Goal: Information Seeking & Learning: Learn about a topic

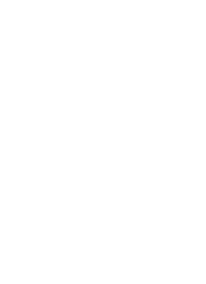
scroll to position [18, 0]
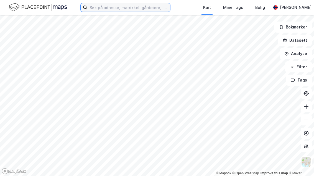
click at [137, 9] on input at bounding box center [128, 7] width 83 height 8
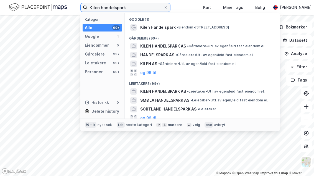
type input "Kilen handelspark"
click at [155, 28] on span "Kilen Handelspark" at bounding box center [157, 27] width 35 height 7
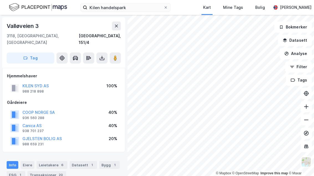
click at [0, 0] on button "KILEN SYD AS" at bounding box center [0, 0] width 0 height 0
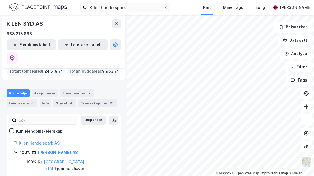
scroll to position [26, 0]
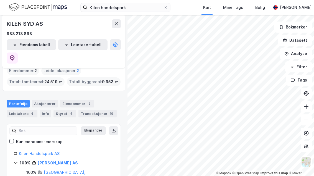
click at [60, 110] on div "Styret 4" at bounding box center [64, 114] width 23 height 8
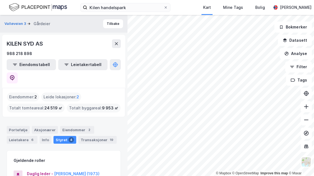
click at [70, 126] on div "Eiendommer 2" at bounding box center [77, 130] width 34 height 8
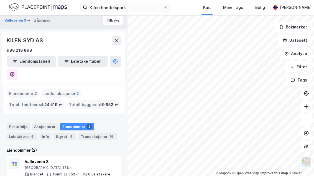
scroll to position [3, 0]
click at [81, 133] on div "Transaksjoner 19" at bounding box center [97, 137] width 38 height 8
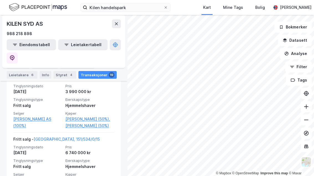
scroll to position [242, 0]
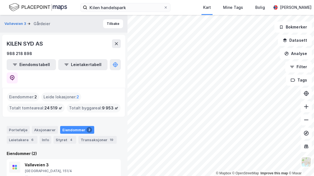
click at [103, 24] on div "Valløveien 3 Gårdeier Tilbake" at bounding box center [63, 24] width 127 height 18
click at [113, 26] on button "Tilbake" at bounding box center [113, 23] width 20 height 9
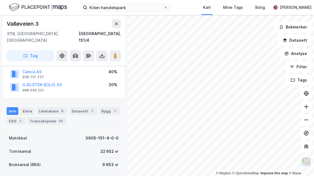
scroll to position [55, 0]
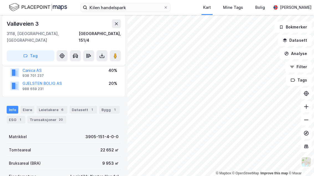
click at [29, 106] on div "Eiere" at bounding box center [28, 110] width 14 height 8
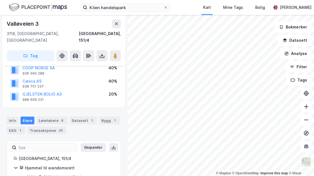
scroll to position [18, 0]
click at [50, 117] on div "Leietakere 6" at bounding box center [52, 121] width 31 height 8
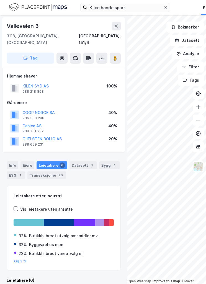
click at [116, 25] on icon at bounding box center [116, 26] width 4 height 4
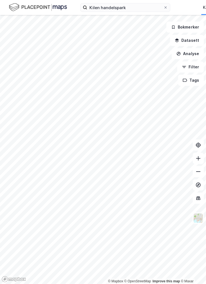
click at [167, 9] on div at bounding box center [165, 7] width 3 height 4
click at [163, 9] on input "Kilen handelspark" at bounding box center [125, 7] width 76 height 8
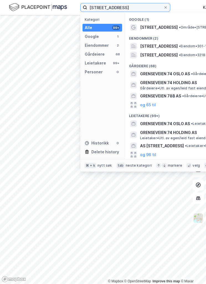
type input "[STREET_ADDRESS]"
click at [164, 27] on span "[STREET_ADDRESS]" at bounding box center [159, 27] width 38 height 7
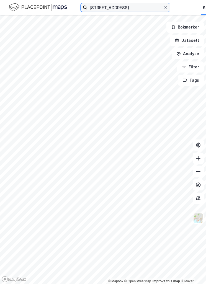
click at [139, 8] on input "[STREET_ADDRESS]" at bounding box center [125, 7] width 76 height 8
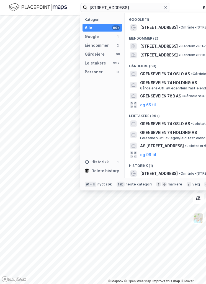
click at [162, 28] on span "[STREET_ADDRESS]" at bounding box center [159, 27] width 38 height 7
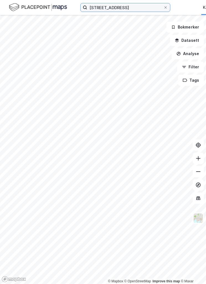
click at [140, 8] on input "[STREET_ADDRESS]" at bounding box center [125, 7] width 76 height 8
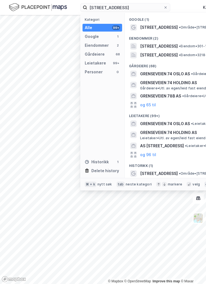
click at [171, 45] on span "[STREET_ADDRESS]" at bounding box center [159, 46] width 38 height 7
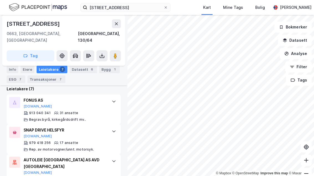
click at [106, 50] on button at bounding box center [101, 55] width 11 height 11
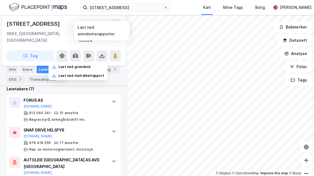
click at [112, 52] on button at bounding box center [115, 55] width 11 height 11
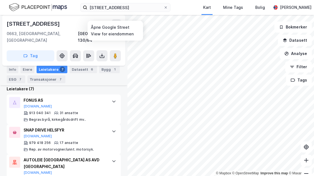
click at [112, 51] on button at bounding box center [115, 55] width 11 height 11
click at [114, 53] on image at bounding box center [115, 56] width 3 height 6
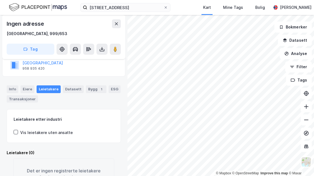
scroll to position [43, 0]
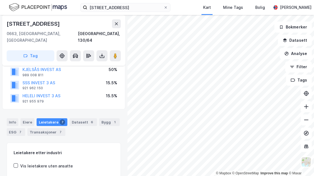
click at [115, 53] on image at bounding box center [115, 56] width 3 height 6
click at [102, 29] on div "[STREET_ADDRESS], 130/64" at bounding box center [64, 31] width 114 height 24
click at [112, 53] on icon at bounding box center [115, 56] width 6 height 6
click at [97, 33] on div "[GEOGRAPHIC_DATA], 130/64" at bounding box center [99, 36] width 43 height 13
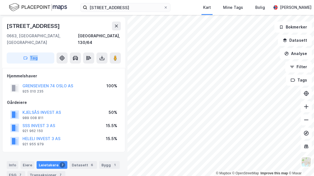
scroll to position [0, 0]
click at [26, 99] on div "Gårdeiere" at bounding box center [64, 102] width 114 height 7
click at [113, 55] on icon at bounding box center [115, 58] width 6 height 6
click at [119, 53] on button at bounding box center [115, 58] width 11 height 11
click at [114, 54] on button at bounding box center [115, 58] width 11 height 11
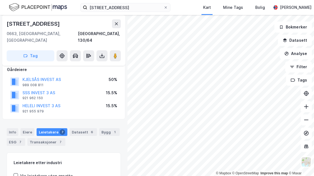
scroll to position [36, 0]
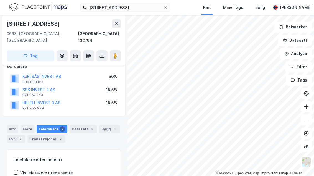
click at [0, 0] on button "KJELSÅS INVEST AS" at bounding box center [0, 0] width 0 height 0
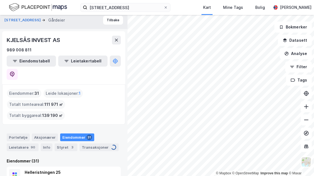
scroll to position [4, 0]
click at [62, 144] on div "Styret 3" at bounding box center [66, 148] width 23 height 8
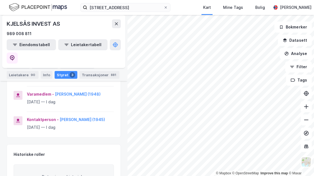
scroll to position [116, 0]
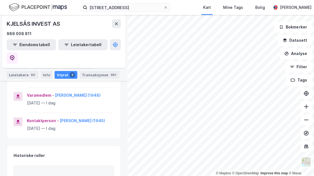
click at [112, 23] on button at bounding box center [116, 23] width 9 height 9
